Goal: Transaction & Acquisition: Download file/media

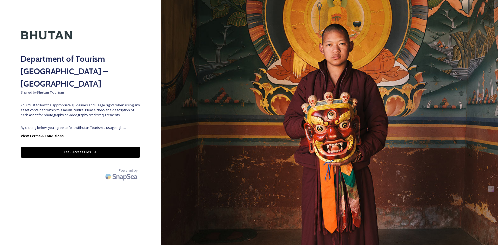
click at [103, 147] on button "Yes - Access Files" at bounding box center [80, 152] width 119 height 11
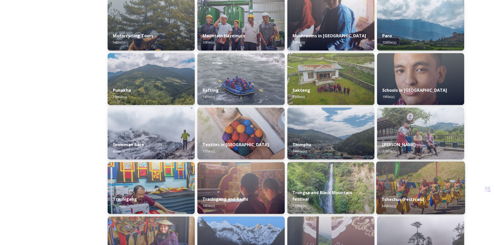
scroll to position [303, 0]
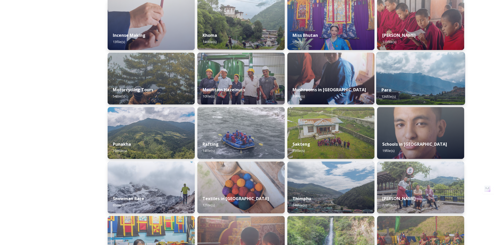
click at [416, 95] on div "Paro 136 file(s)" at bounding box center [420, 93] width 89 height 24
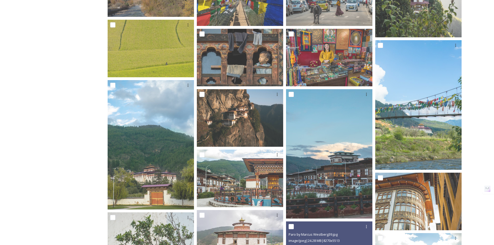
scroll to position [374, 0]
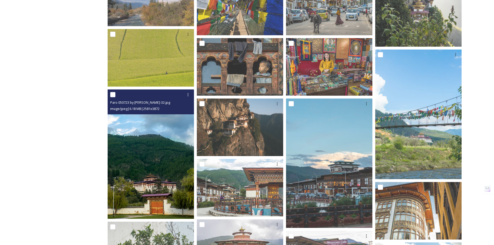
click at [167, 184] on img at bounding box center [151, 155] width 86 height 130
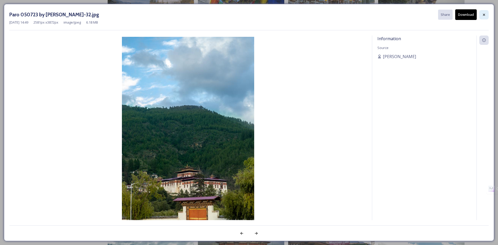
click at [485, 15] on icon at bounding box center [484, 14] width 2 height 2
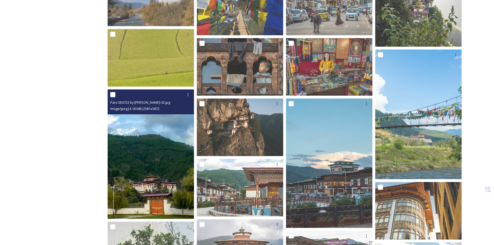
click at [171, 197] on img at bounding box center [151, 155] width 86 height 130
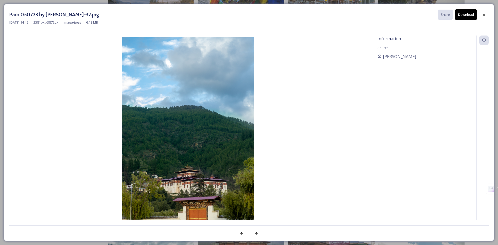
click at [466, 13] on button "Download" at bounding box center [467, 14] width 22 height 11
click at [485, 14] on icon at bounding box center [484, 14] width 2 height 2
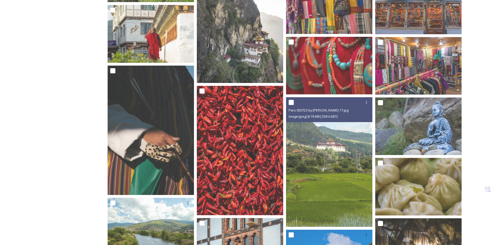
scroll to position [1341, 0]
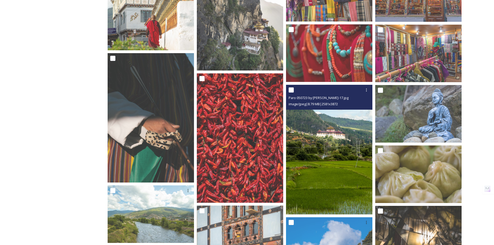
click at [344, 156] on img at bounding box center [329, 150] width 86 height 130
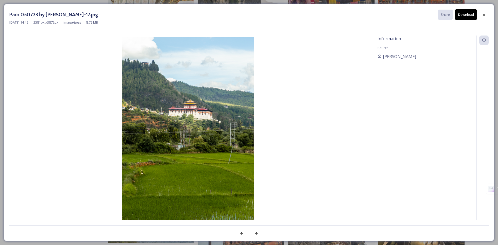
click at [470, 14] on button "Download" at bounding box center [467, 14] width 22 height 11
click at [483, 14] on icon at bounding box center [484, 15] width 4 height 4
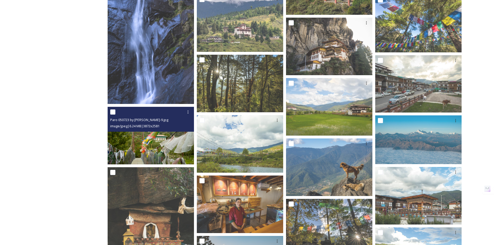
scroll to position [1586, 0]
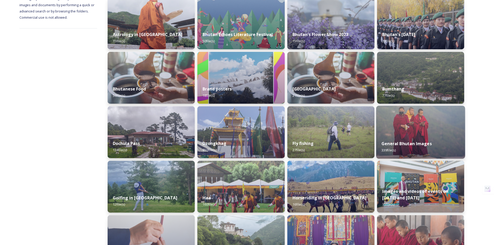
scroll to position [86, 0]
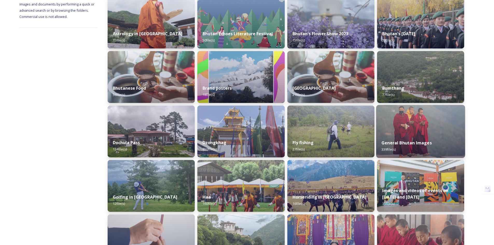
click at [389, 137] on div "General Bhutan Images 339 file(s)" at bounding box center [420, 146] width 89 height 24
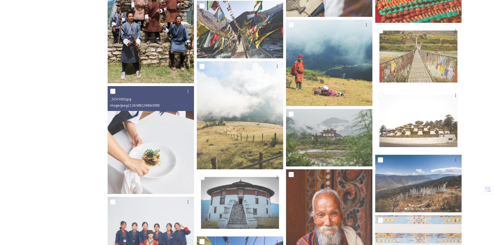
scroll to position [3549, 0]
